Goal: Information Seeking & Learning: Learn about a topic

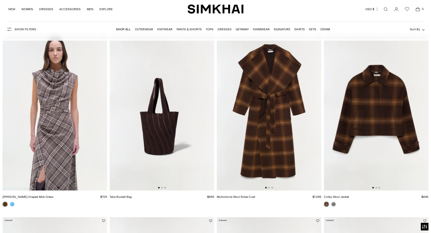
scroll to position [0, 209]
click at [226, 31] on link "Dresses" at bounding box center [225, 29] width 14 height 4
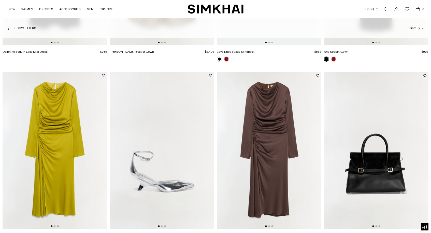
scroll to position [208, 0]
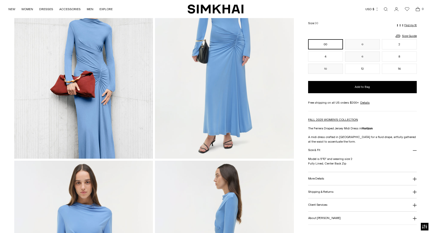
scroll to position [63, 0]
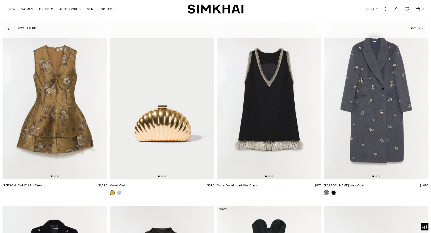
scroll to position [1518, 0]
